Goal: Task Accomplishment & Management: Manage account settings

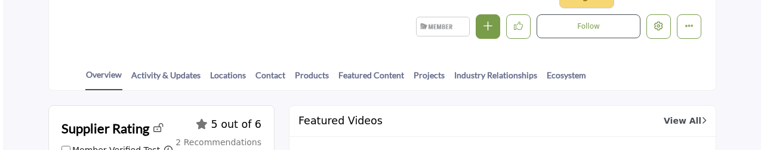
scroll to position [239, 0]
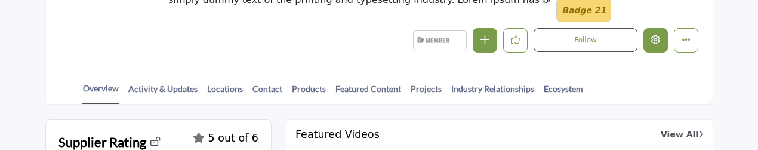
click at [656, 42] on icon "Edit company" at bounding box center [655, 39] width 9 height 9
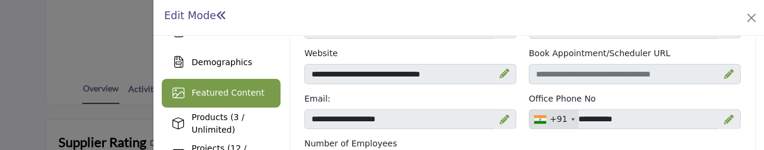
scroll to position [179, 0]
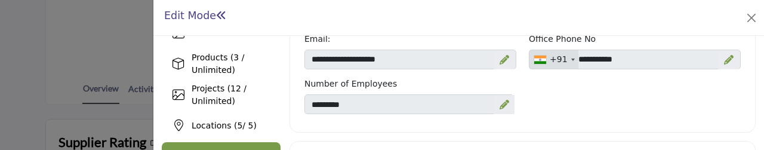
drag, startPoint x: 226, startPoint y: 121, endPoint x: 207, endPoint y: 143, distance: 28.8
click at [226, 121] on span "Locations ( 5 / 5)" at bounding box center [224, 126] width 65 height 10
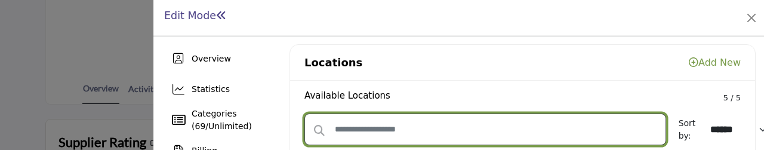
click at [368, 125] on input "text" at bounding box center [486, 129] width 362 height 32
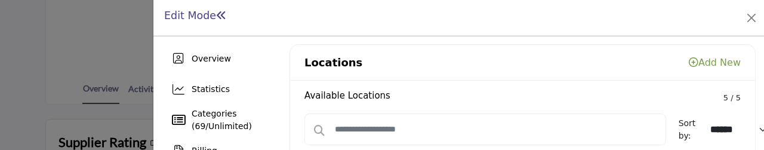
click at [371, 95] on h2 "Available Locations" at bounding box center [348, 95] width 86 height 11
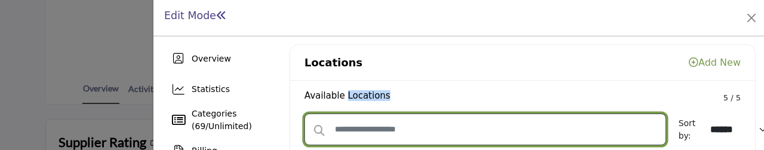
click at [357, 126] on input "text" at bounding box center [486, 129] width 362 height 32
drag, startPoint x: 357, startPoint y: 126, endPoint x: 358, endPoint y: 133, distance: 7.2
click at [357, 126] on input "text" at bounding box center [486, 129] width 362 height 32
